Goal: Information Seeking & Learning: Learn about a topic

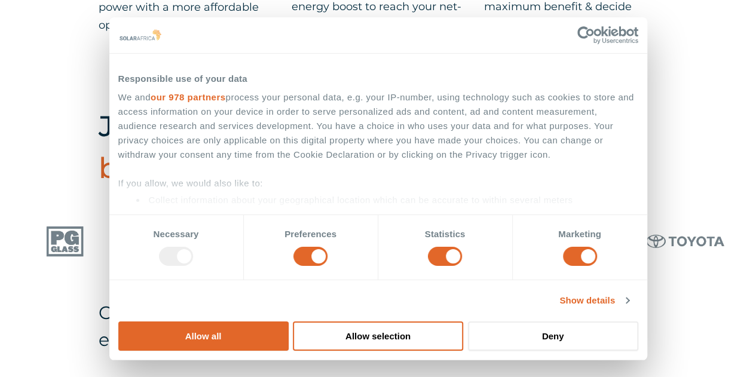
scroll to position [717, 0]
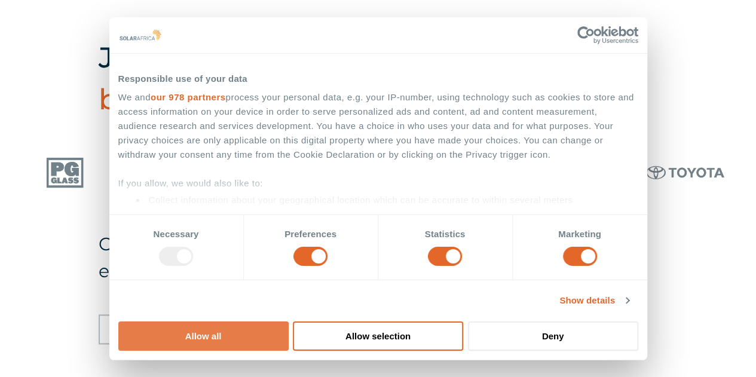
click at [289, 321] on button "Allow all" at bounding box center [203, 335] width 170 height 29
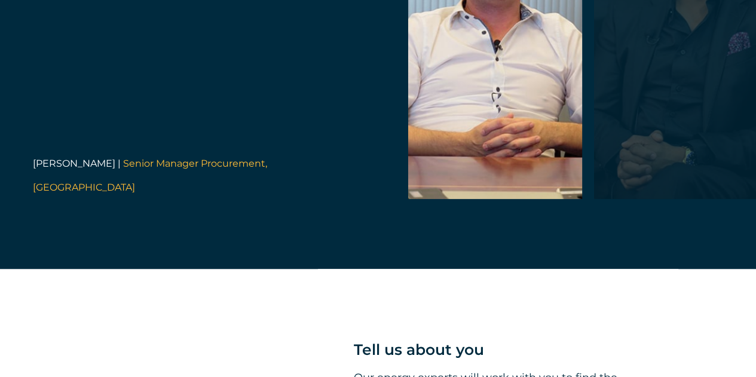
scroll to position [2689, 0]
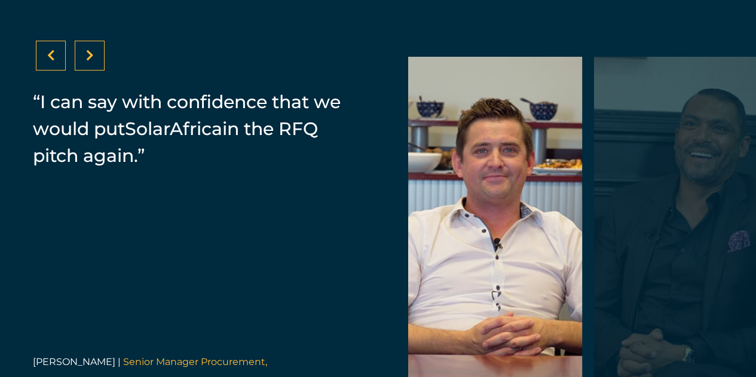
scroll to position [2450, 0]
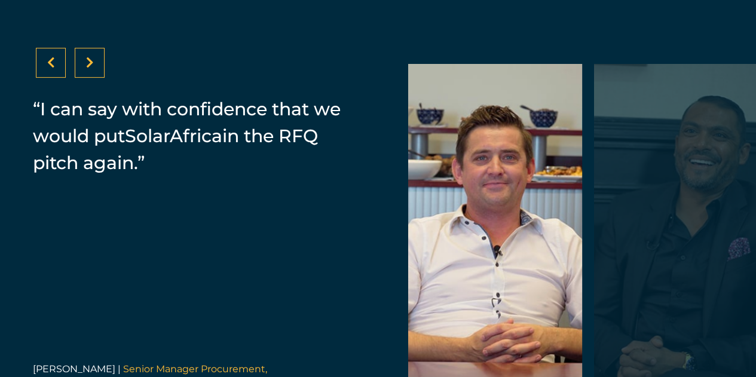
click at [653, 154] on div at bounding box center [681, 234] width 174 height 341
click at [87, 69] on icon at bounding box center [90, 63] width 8 height 12
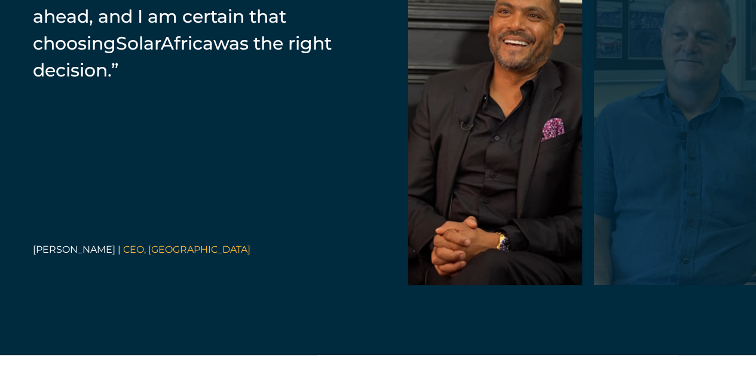
scroll to position [2510, 0]
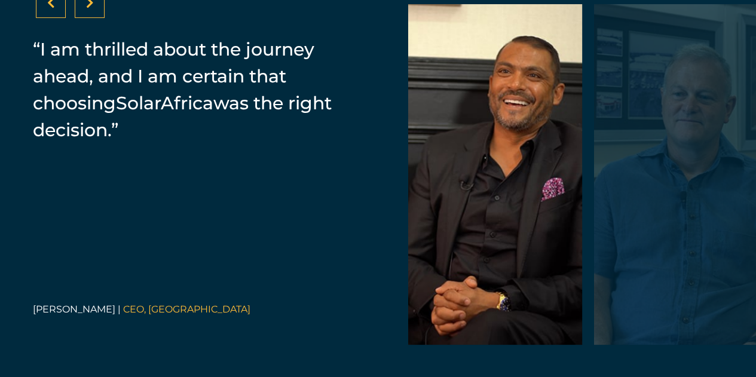
click at [97, 18] on div at bounding box center [90, 3] width 30 height 30
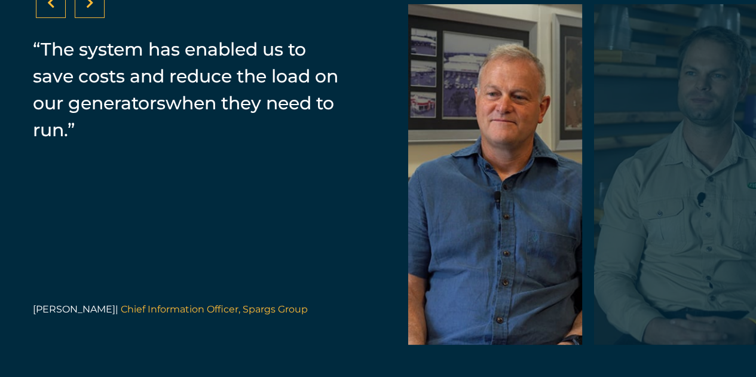
click at [98, 18] on div at bounding box center [90, 3] width 30 height 30
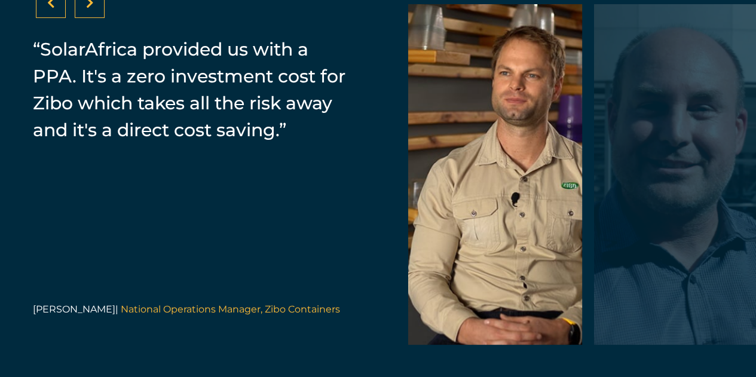
click at [98, 18] on div at bounding box center [90, 3] width 30 height 30
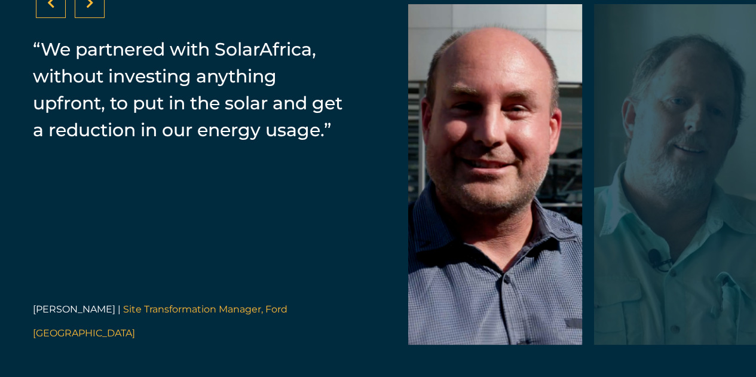
click at [98, 18] on div at bounding box center [90, 3] width 30 height 30
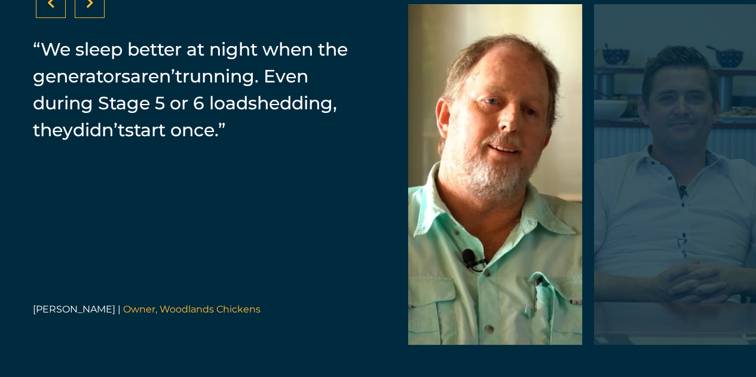
click at [98, 18] on div at bounding box center [90, 3] width 30 height 30
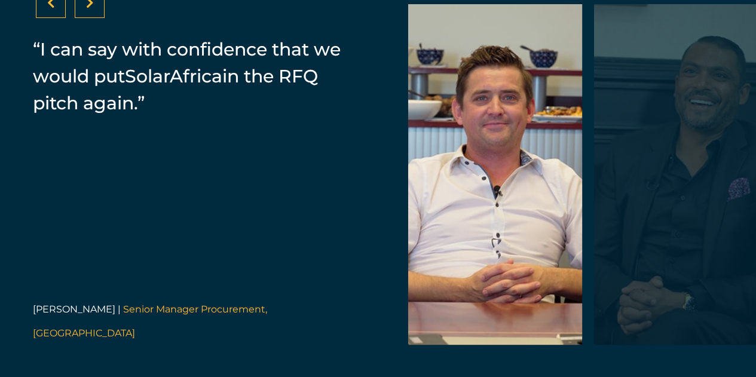
click at [98, 18] on div at bounding box center [90, 3] width 30 height 30
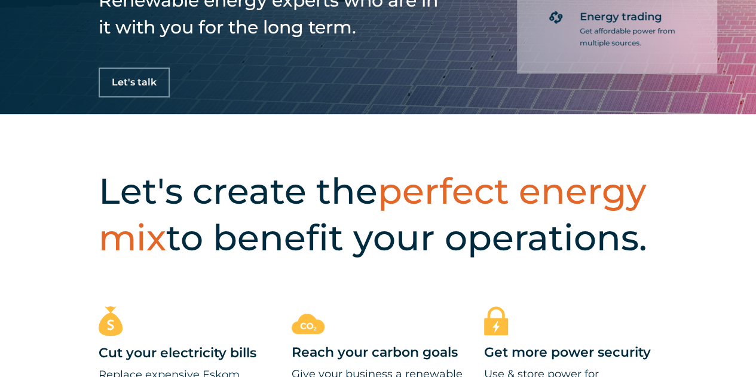
scroll to position [0, 0]
